Goal: Task Accomplishment & Management: Use online tool/utility

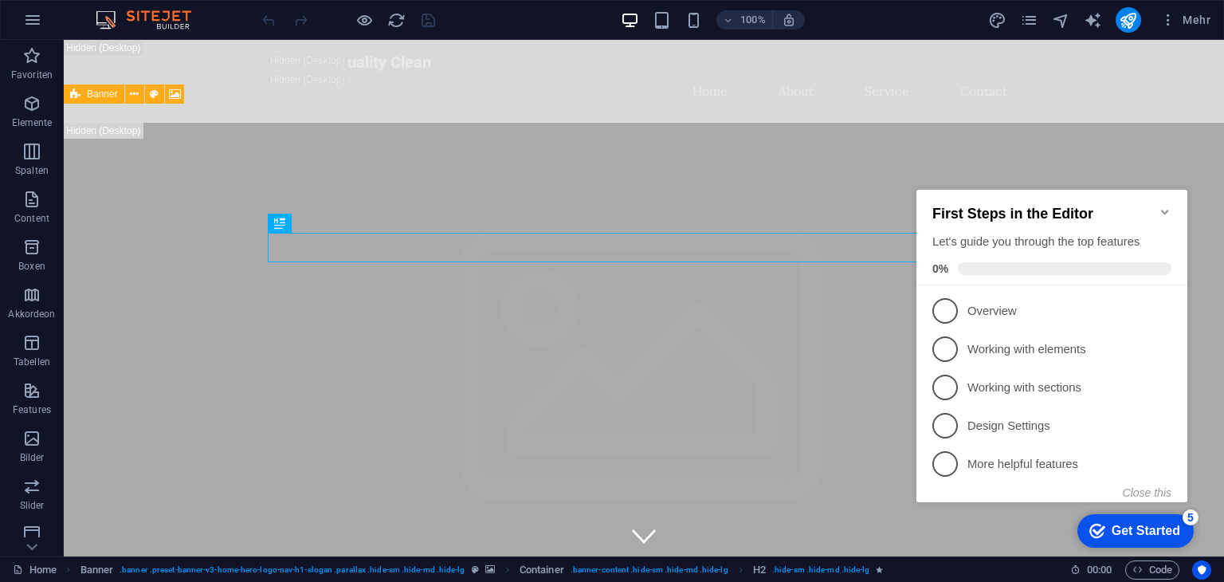
click at [1166, 210] on icon "Minimize checklist" at bounding box center [1164, 212] width 7 height 5
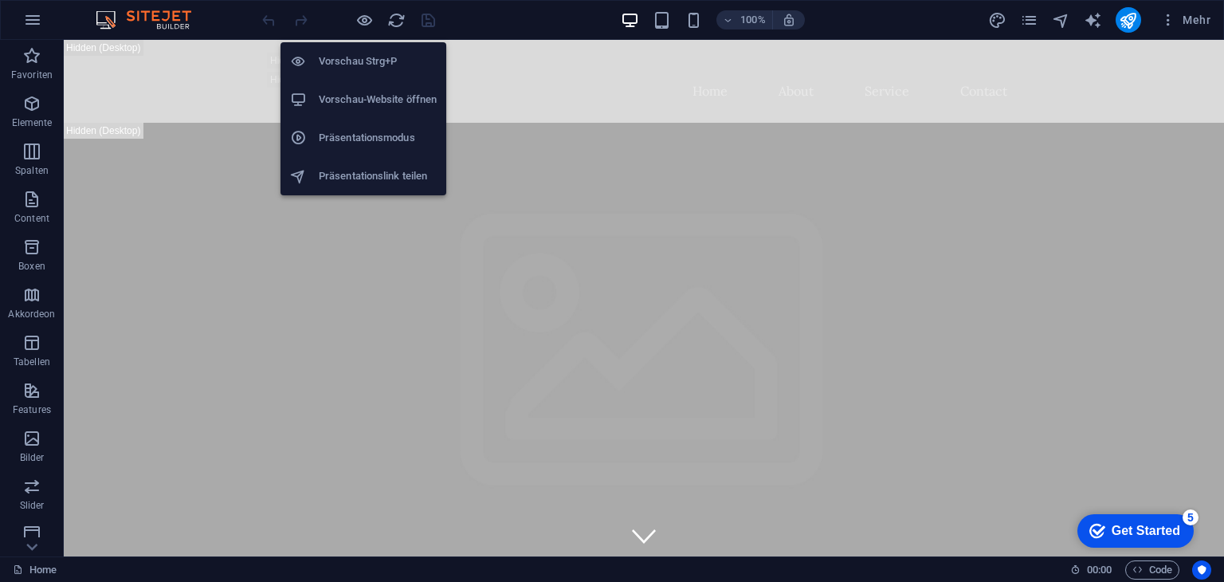
click at [345, 94] on h6 "Vorschau-Website öffnen" at bounding box center [378, 99] width 118 height 19
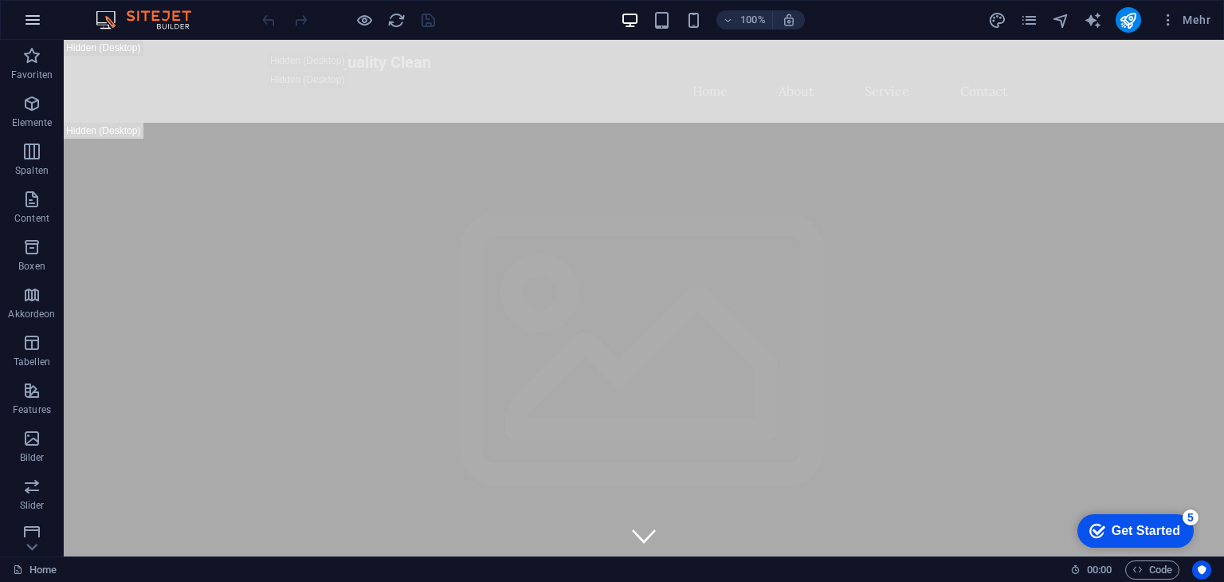
click at [40, 18] on icon "button" at bounding box center [32, 19] width 19 height 19
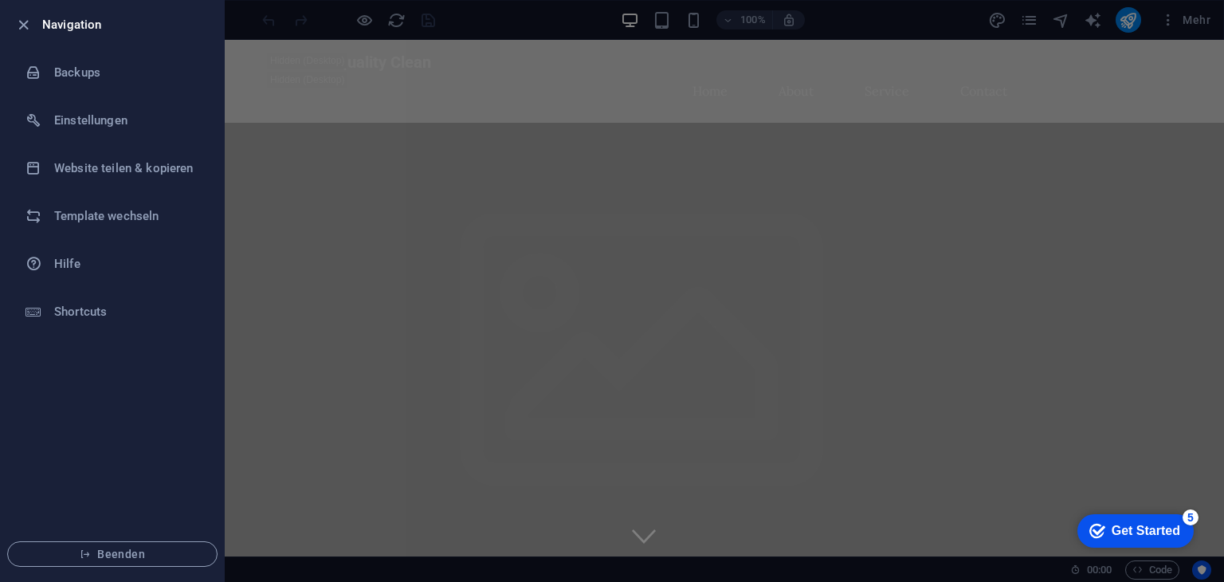
click at [280, 120] on div at bounding box center [612, 291] width 1224 height 582
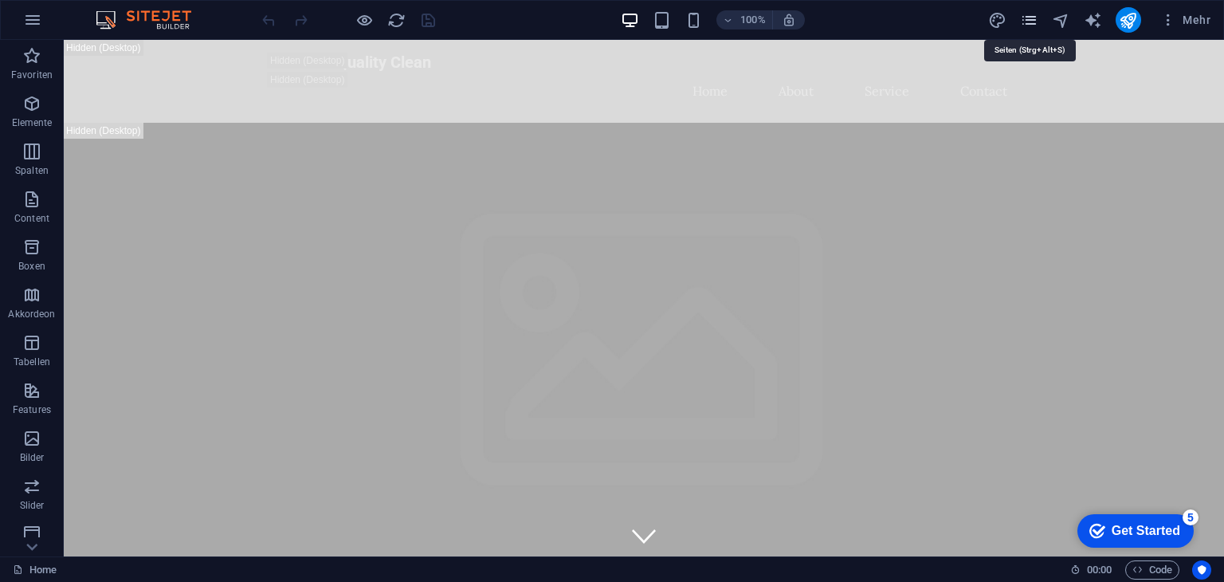
click at [1033, 22] on icon "pages" at bounding box center [1029, 20] width 18 height 18
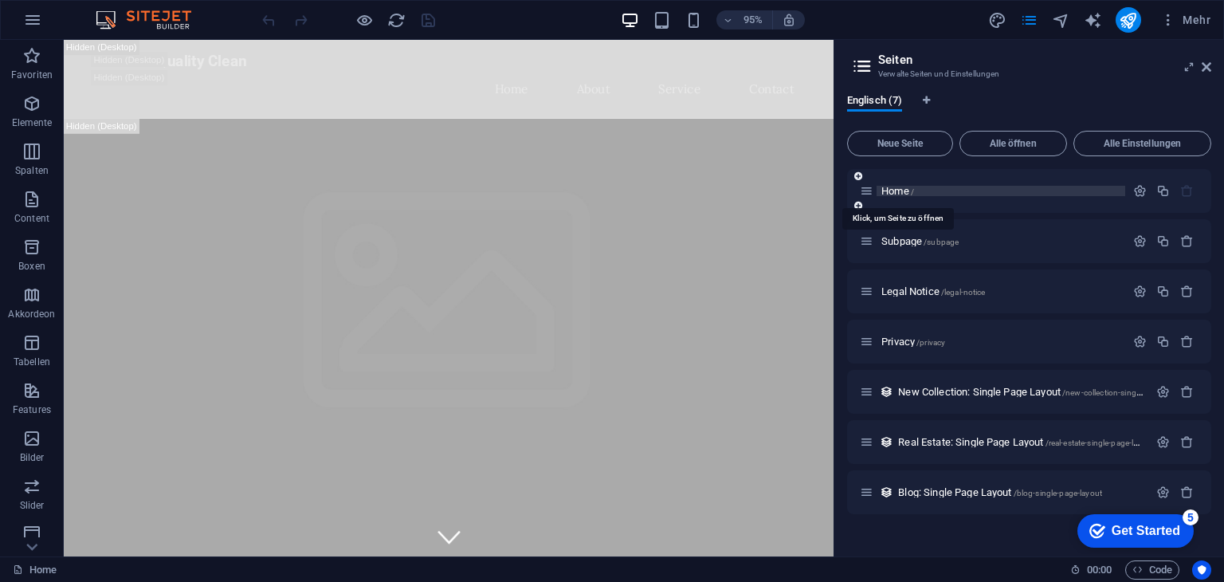
click at [895, 192] on span "Home /" at bounding box center [897, 191] width 33 height 12
click at [868, 193] on icon at bounding box center [867, 191] width 14 height 14
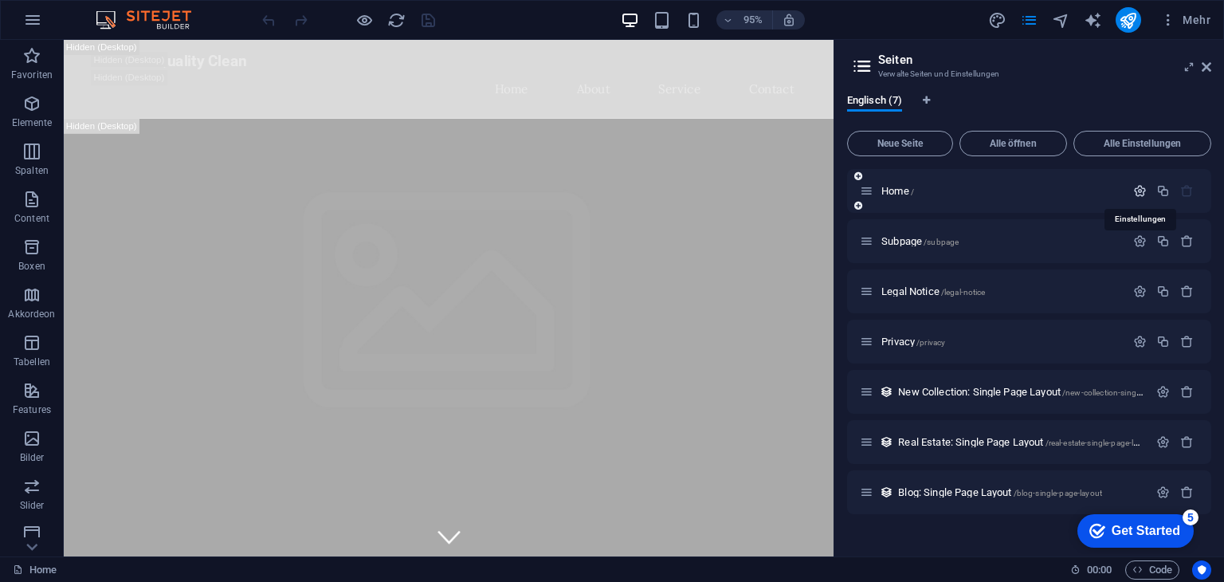
click at [1143, 193] on icon "button" at bounding box center [1140, 191] width 14 height 14
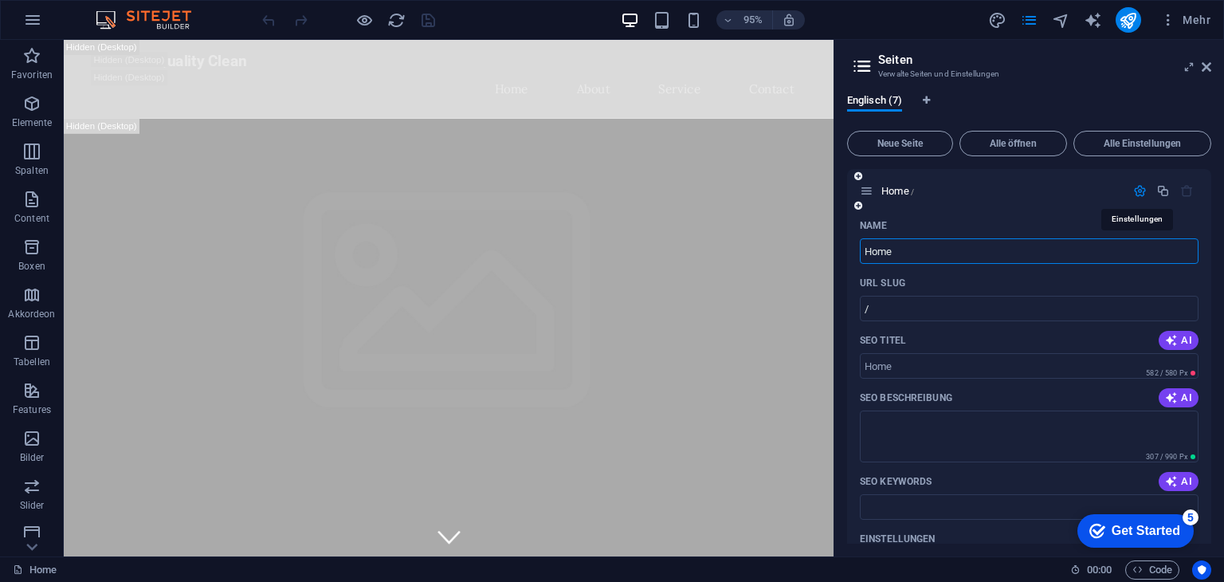
click at [1143, 193] on icon "button" at bounding box center [1140, 191] width 14 height 14
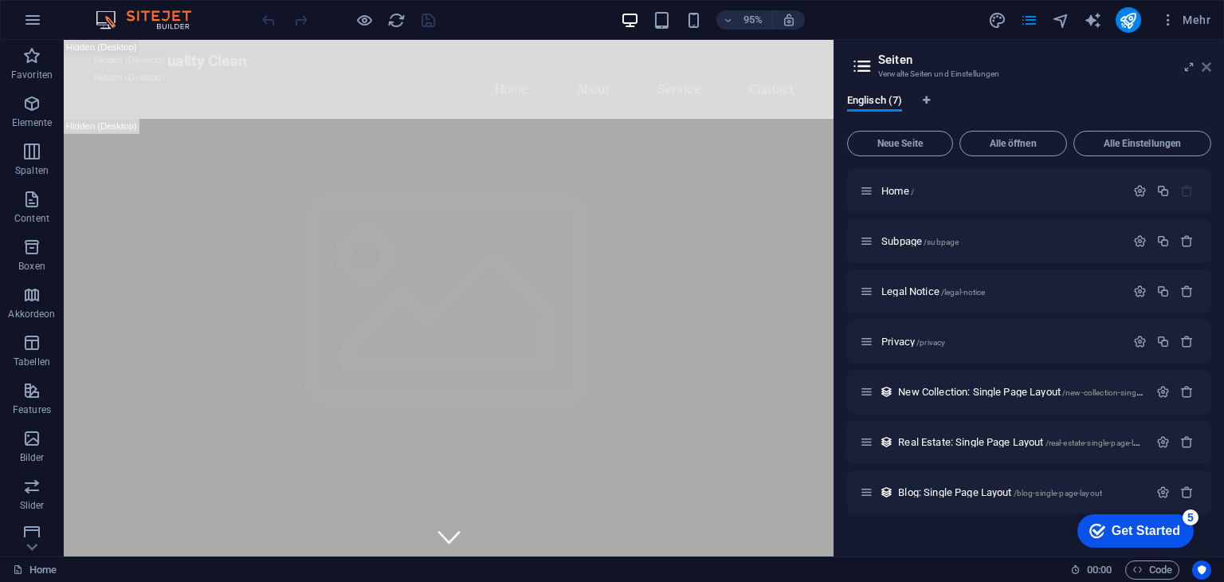
click at [1205, 70] on icon at bounding box center [1206, 67] width 10 height 13
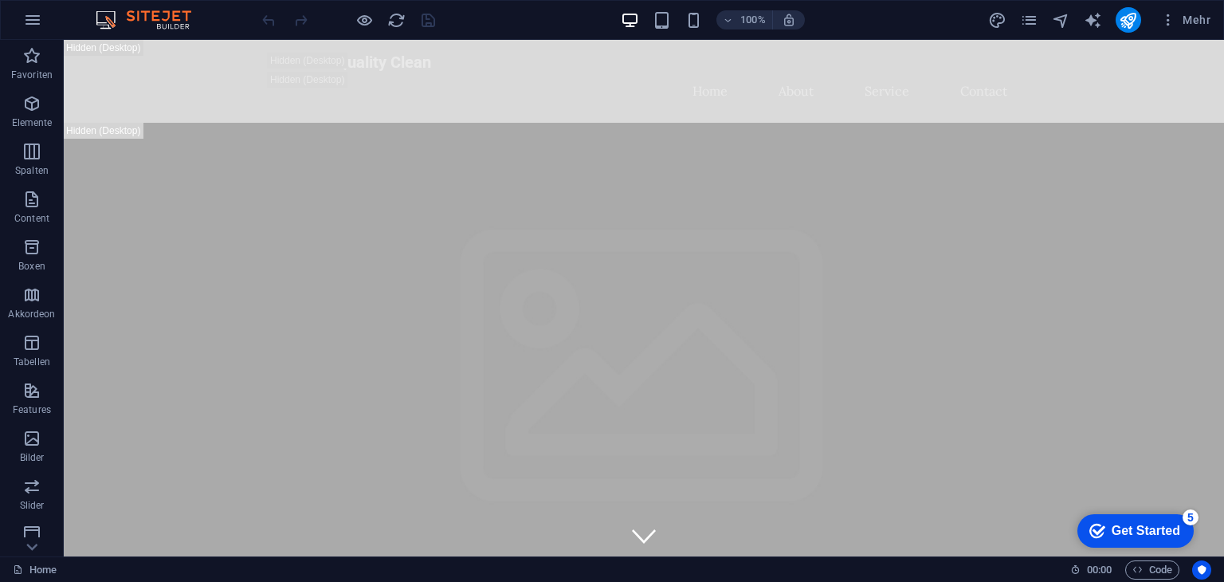
click at [694, 33] on div "100% Mehr" at bounding box center [612, 20] width 1222 height 38
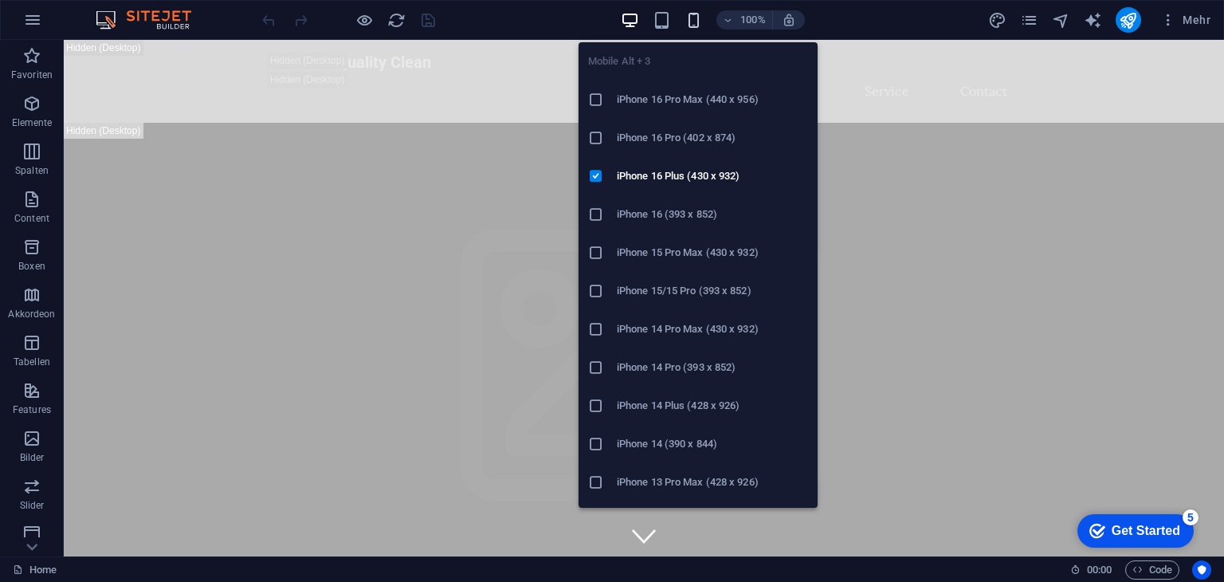
click at [695, 25] on icon "button" at bounding box center [693, 20] width 18 height 18
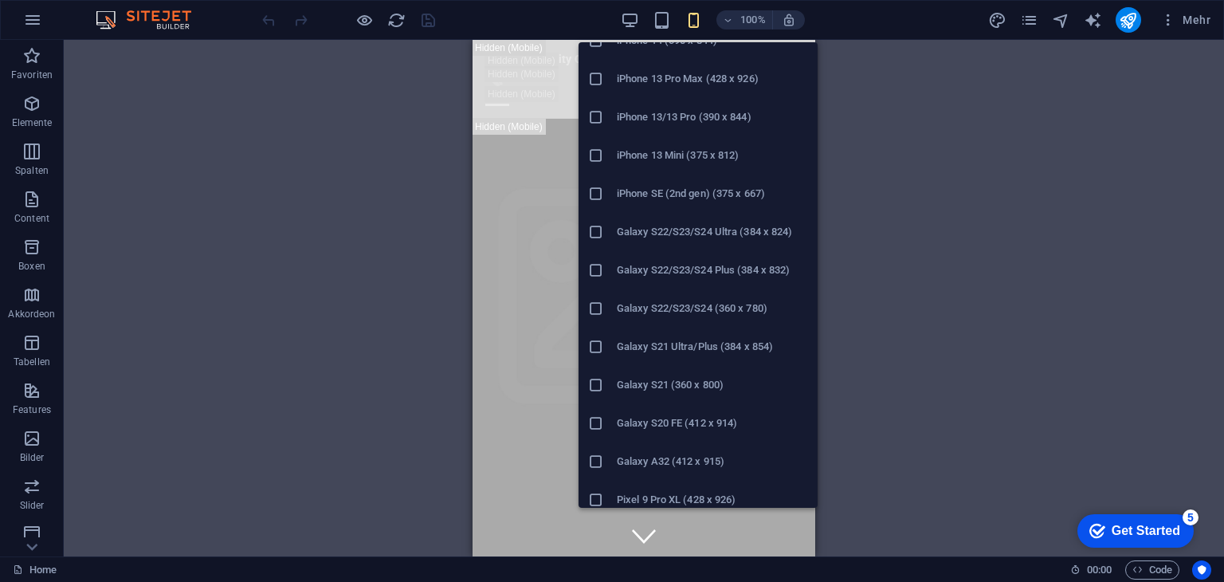
scroll to position [408, 0]
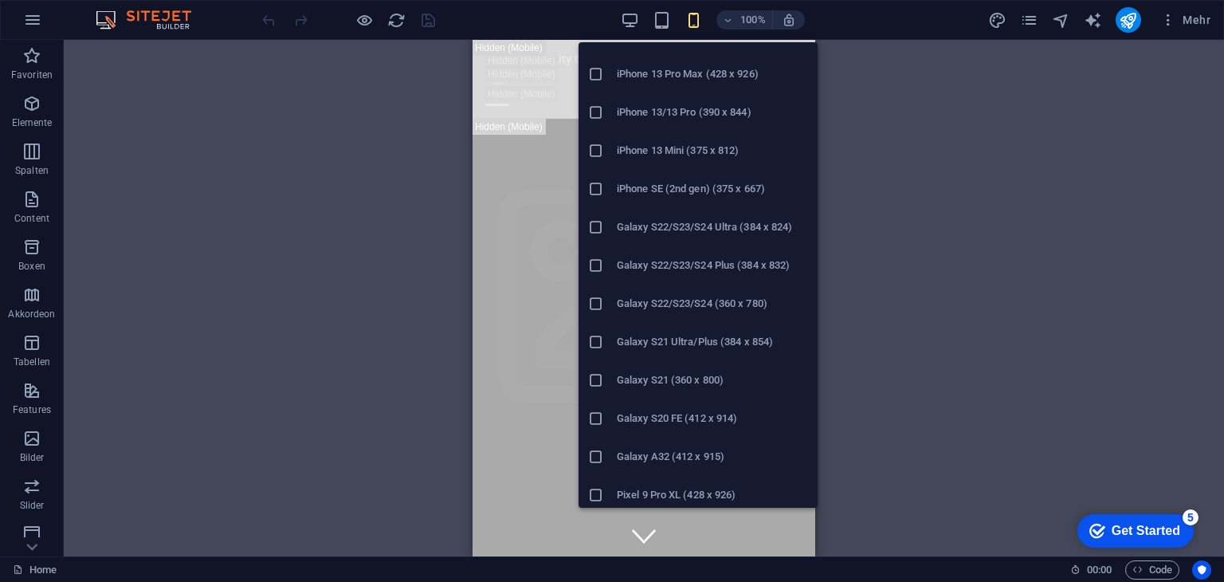
click at [662, 221] on h6 "Galaxy S22/S23/S24 Ultra (384 x 824)" at bounding box center [712, 226] width 191 height 19
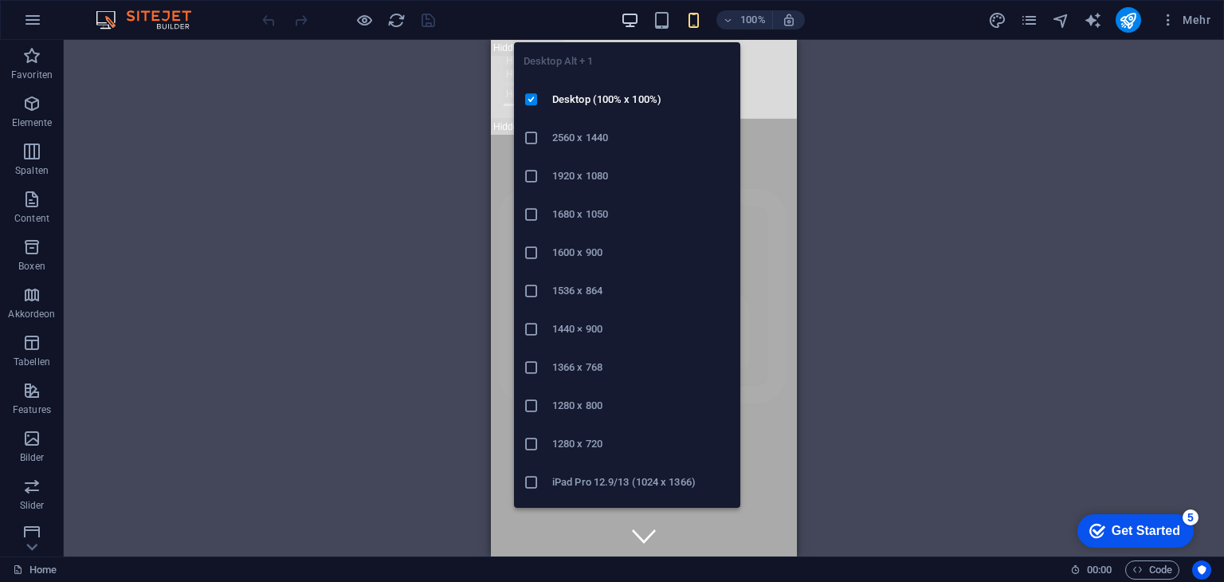
click at [626, 24] on icon "button" at bounding box center [630, 20] width 18 height 18
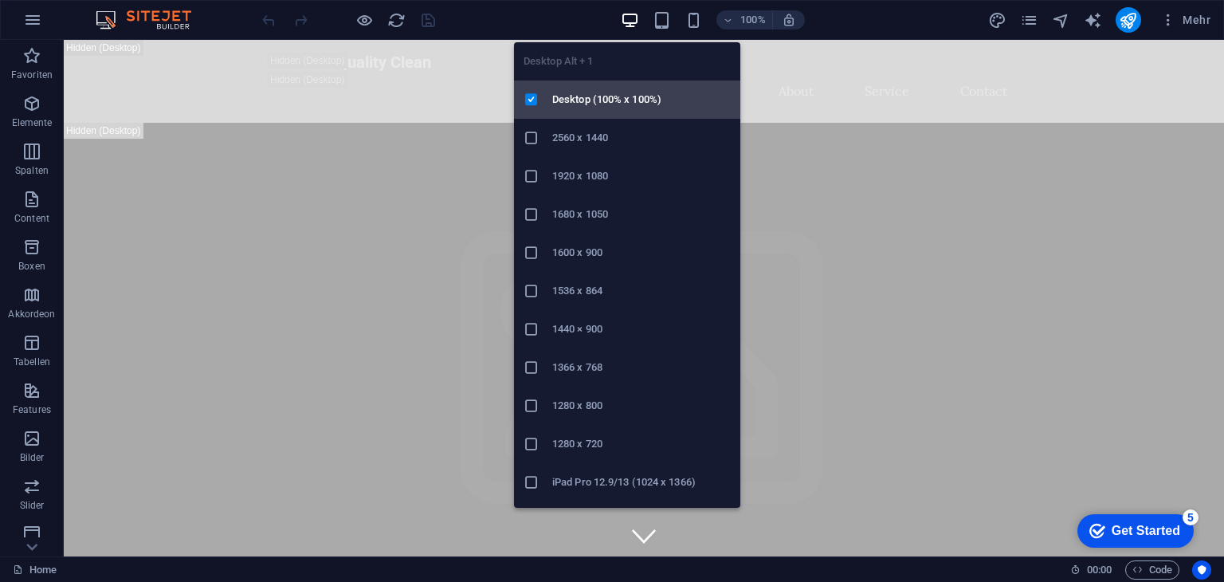
click at [524, 103] on icon at bounding box center [531, 100] width 16 height 16
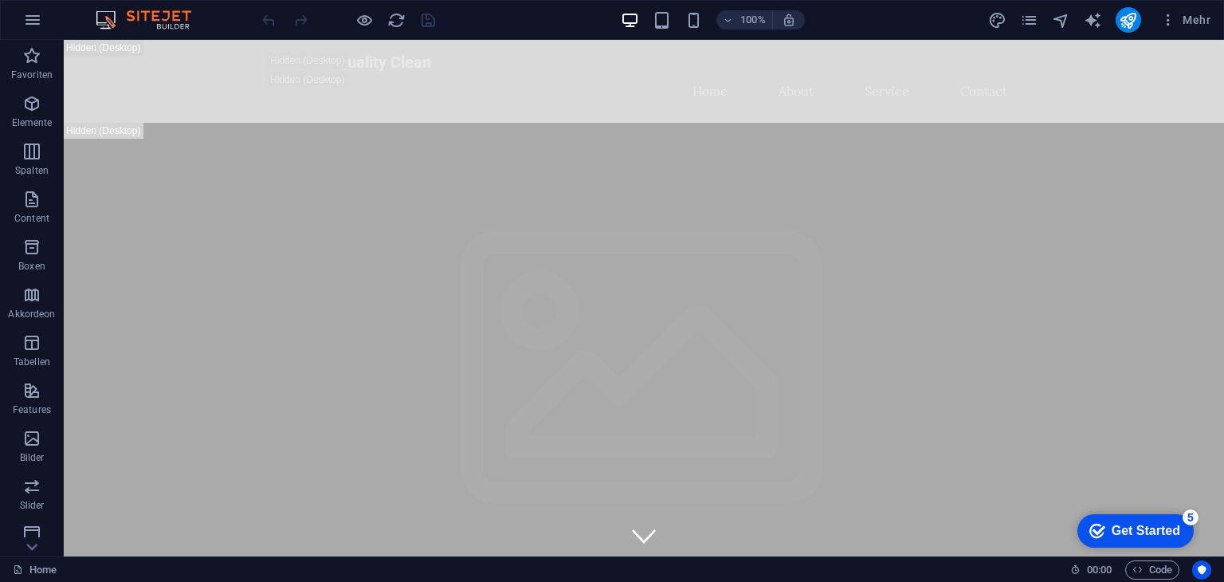
click at [1133, 523] on div "Get Started" at bounding box center [1145, 530] width 69 height 14
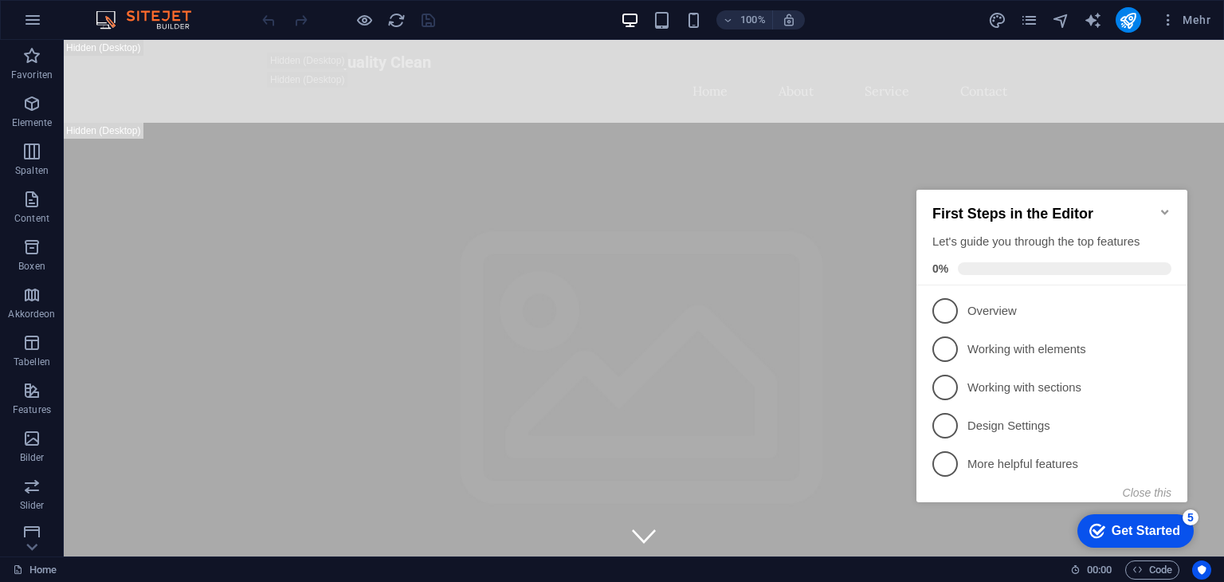
click at [1133, 523] on div "Get Started" at bounding box center [1145, 530] width 69 height 14
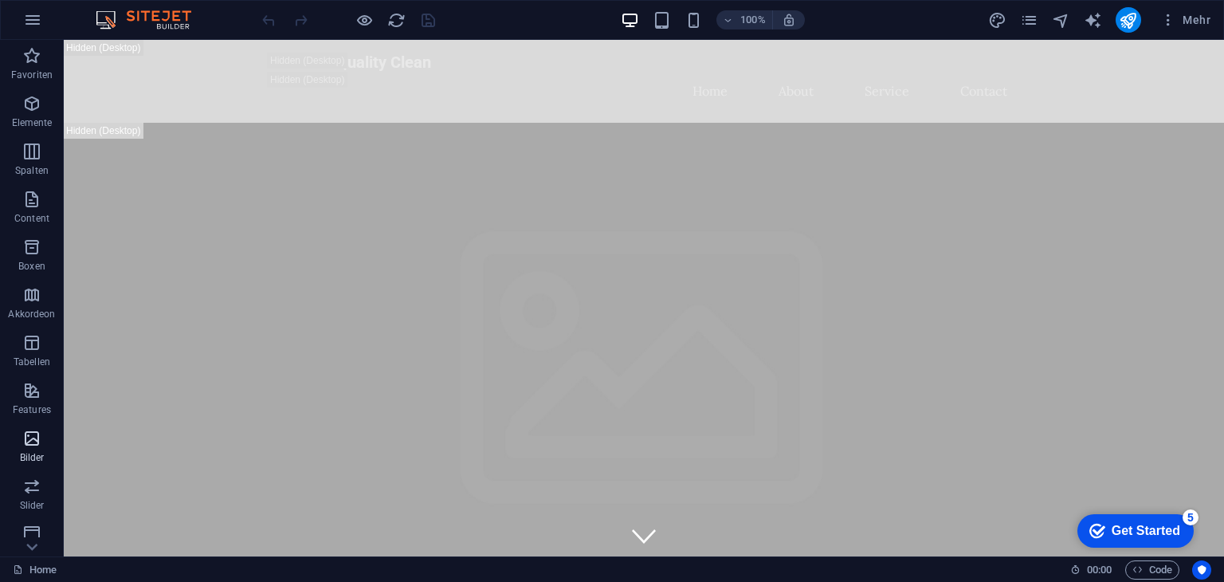
click at [31, 442] on icon "button" at bounding box center [31, 438] width 19 height 19
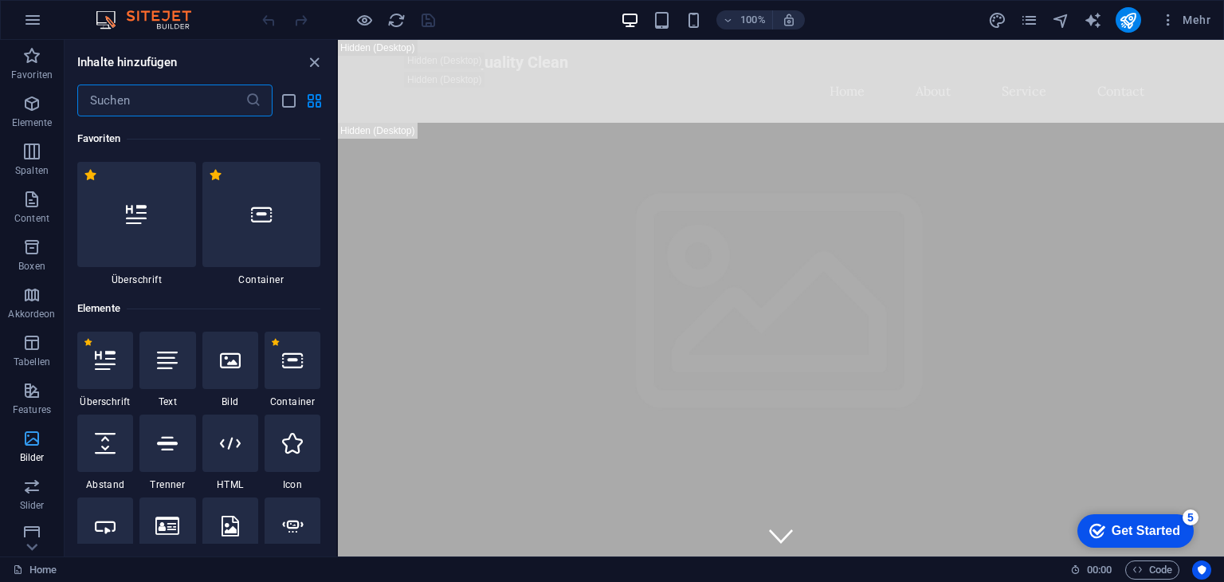
click at [31, 442] on icon "button" at bounding box center [31, 438] width 19 height 19
click at [31, 21] on icon "button" at bounding box center [32, 19] width 19 height 19
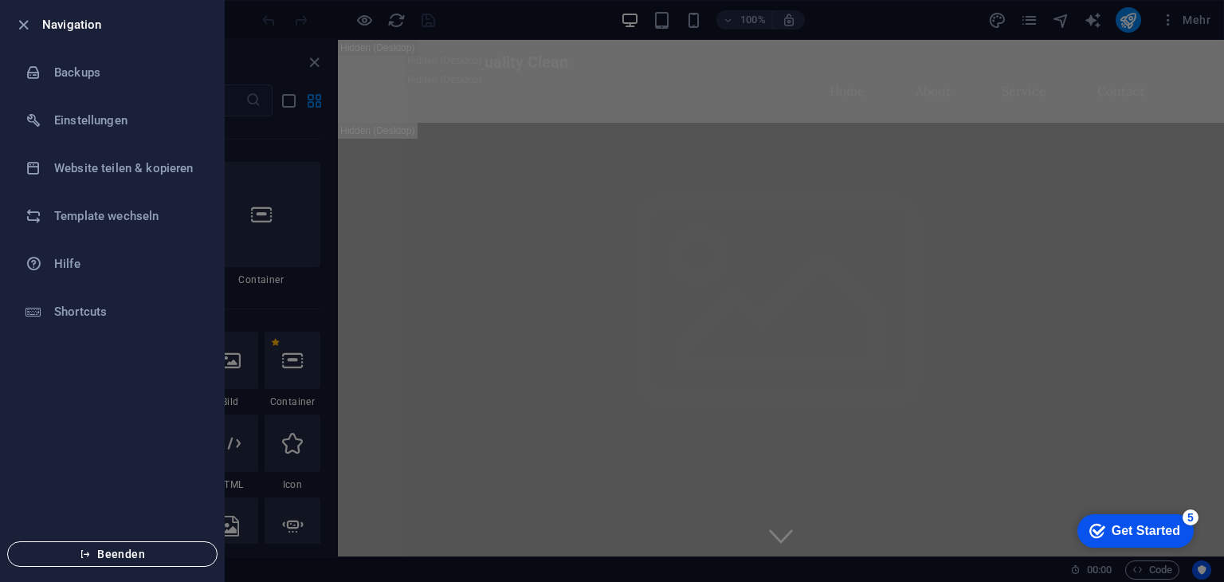
click at [126, 548] on span "Beenden" at bounding box center [112, 553] width 183 height 13
